Goal: Information Seeking & Learning: Learn about a topic

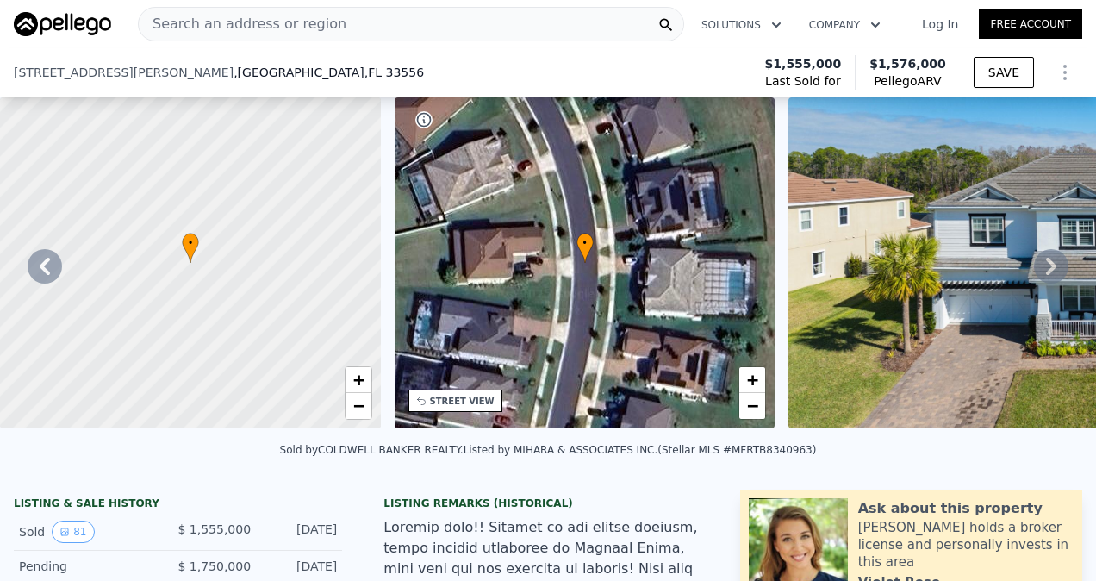
scroll to position [436, 0]
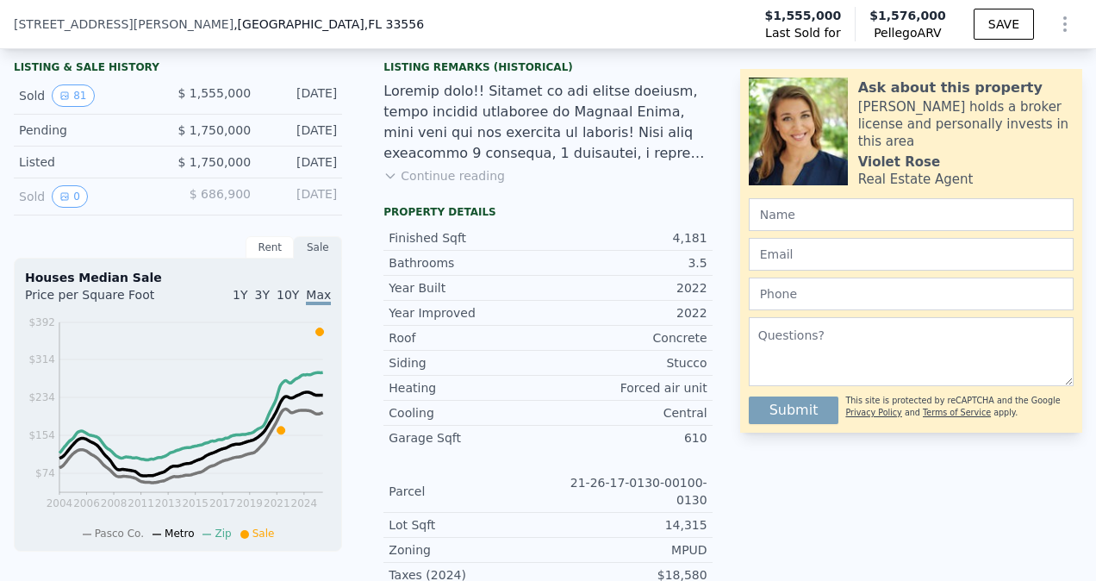
click at [92, 24] on span "[STREET_ADDRESS][PERSON_NAME]" at bounding box center [124, 24] width 220 height 17
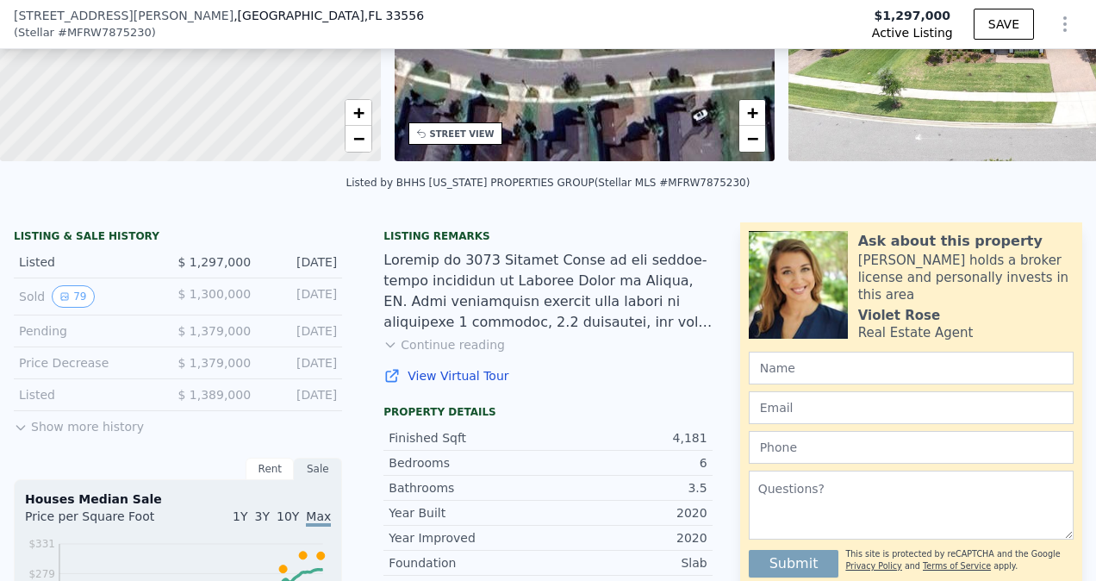
scroll to position [394, 0]
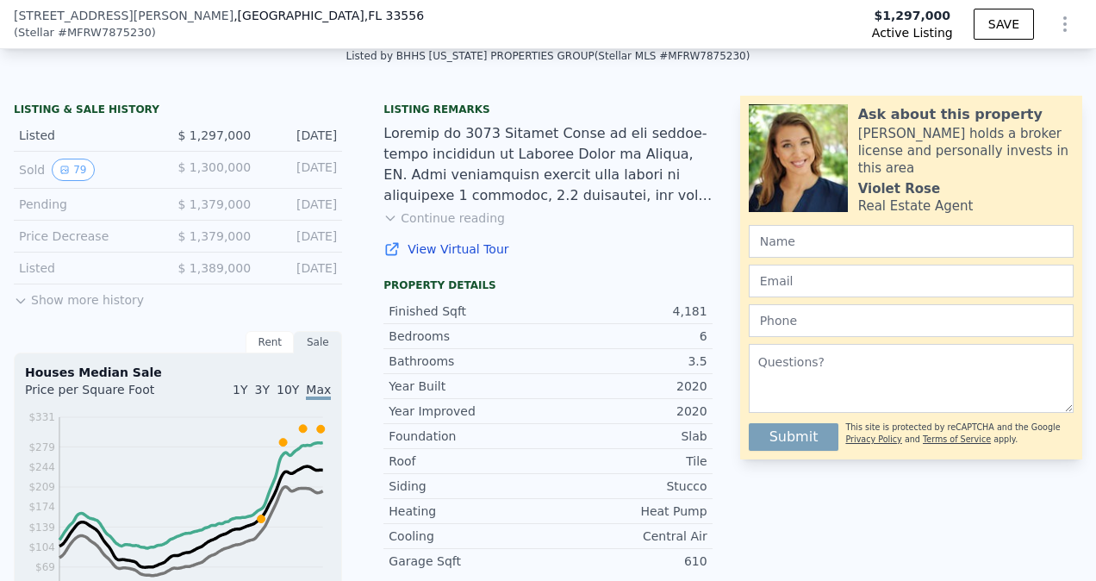
click at [81, 309] on button "Show more history" at bounding box center [79, 296] width 130 height 24
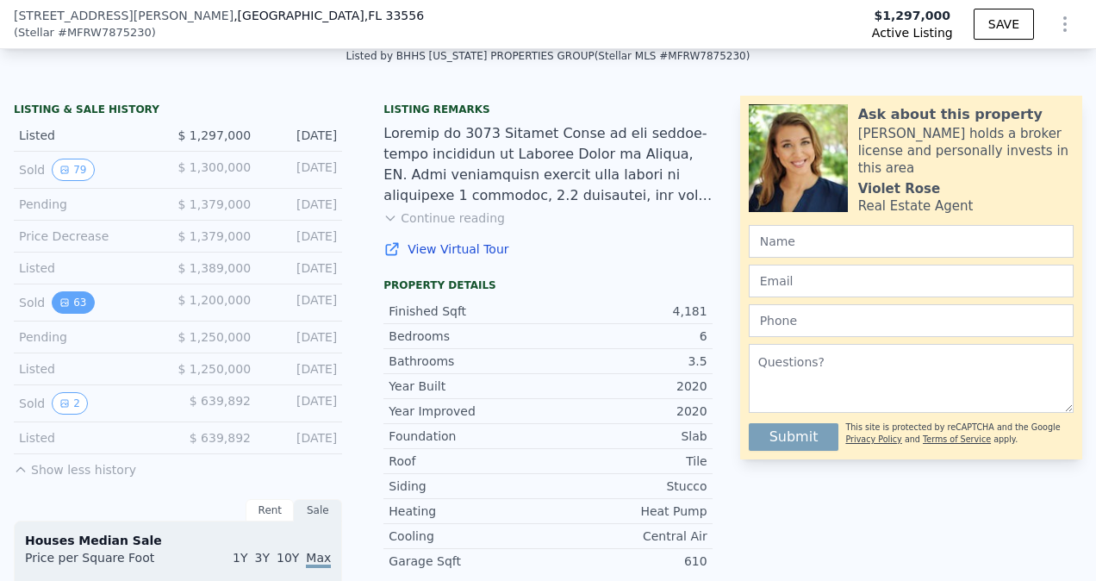
click at [72, 314] on button "63" at bounding box center [73, 302] width 42 height 22
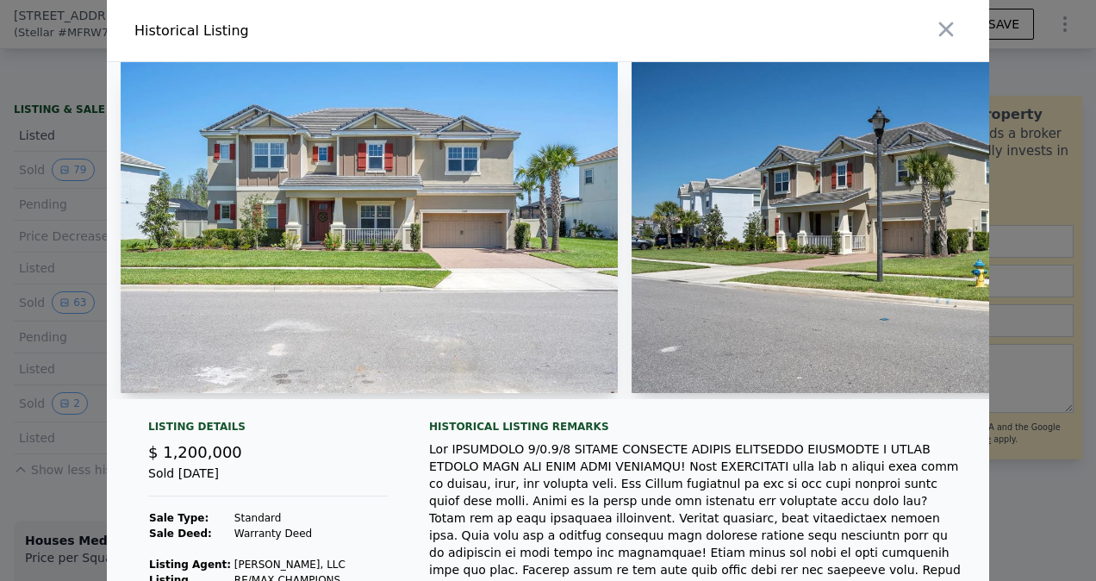
click at [329, 221] on img at bounding box center [369, 227] width 497 height 331
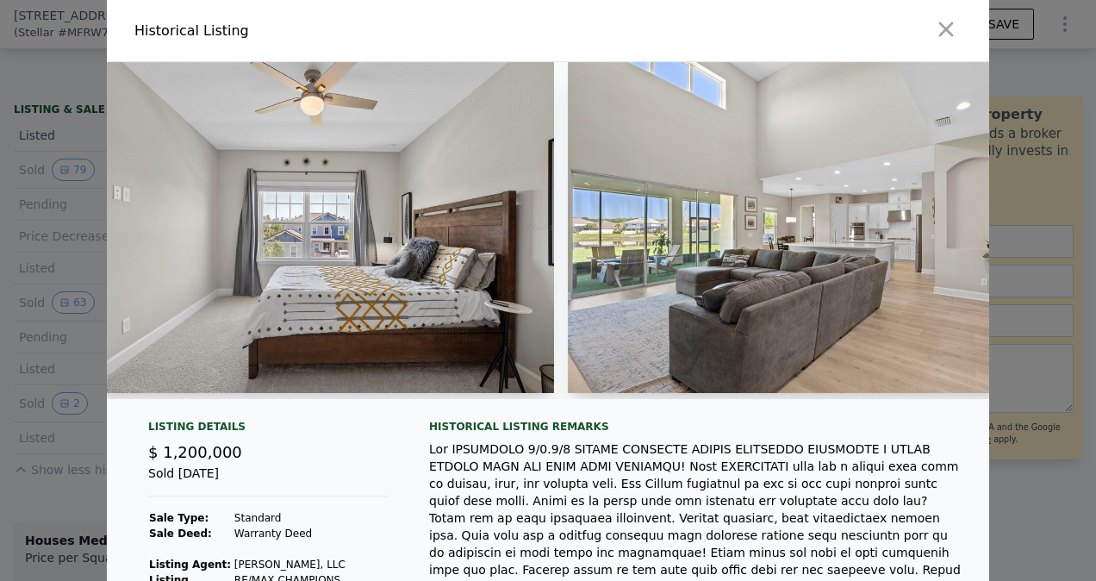
scroll to position [0, 15027]
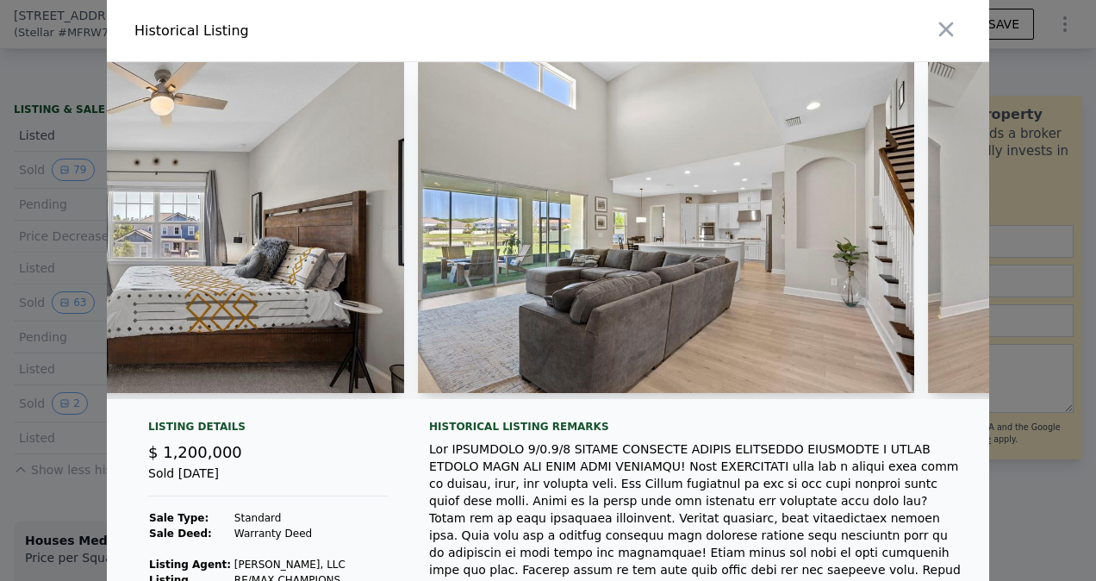
click at [972, 409] on div at bounding box center [548, 237] width 882 height 351
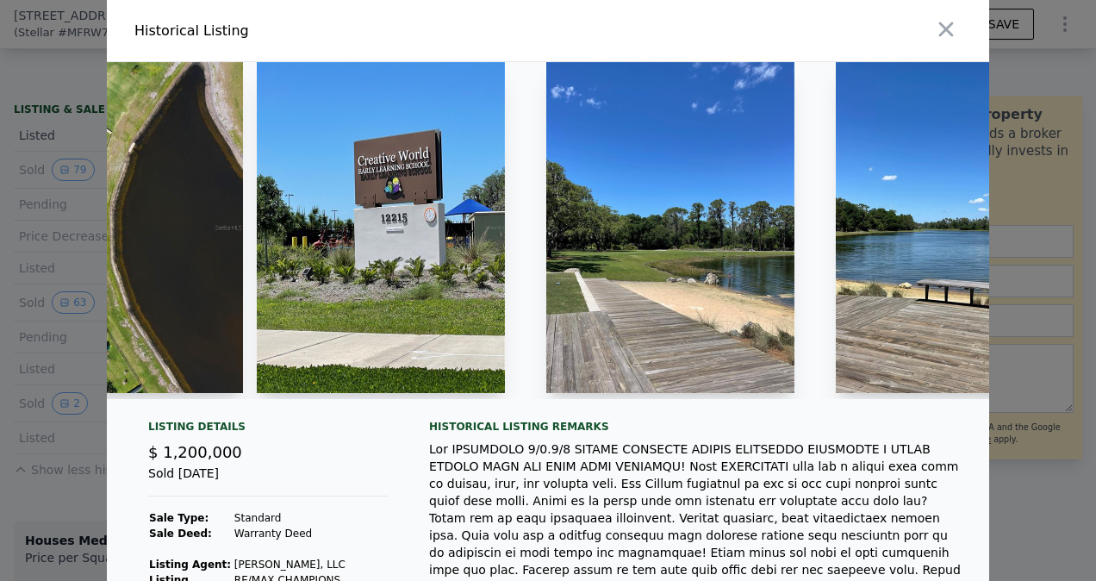
scroll to position [0, 25961]
